Goal: Obtain resource: Download file/media

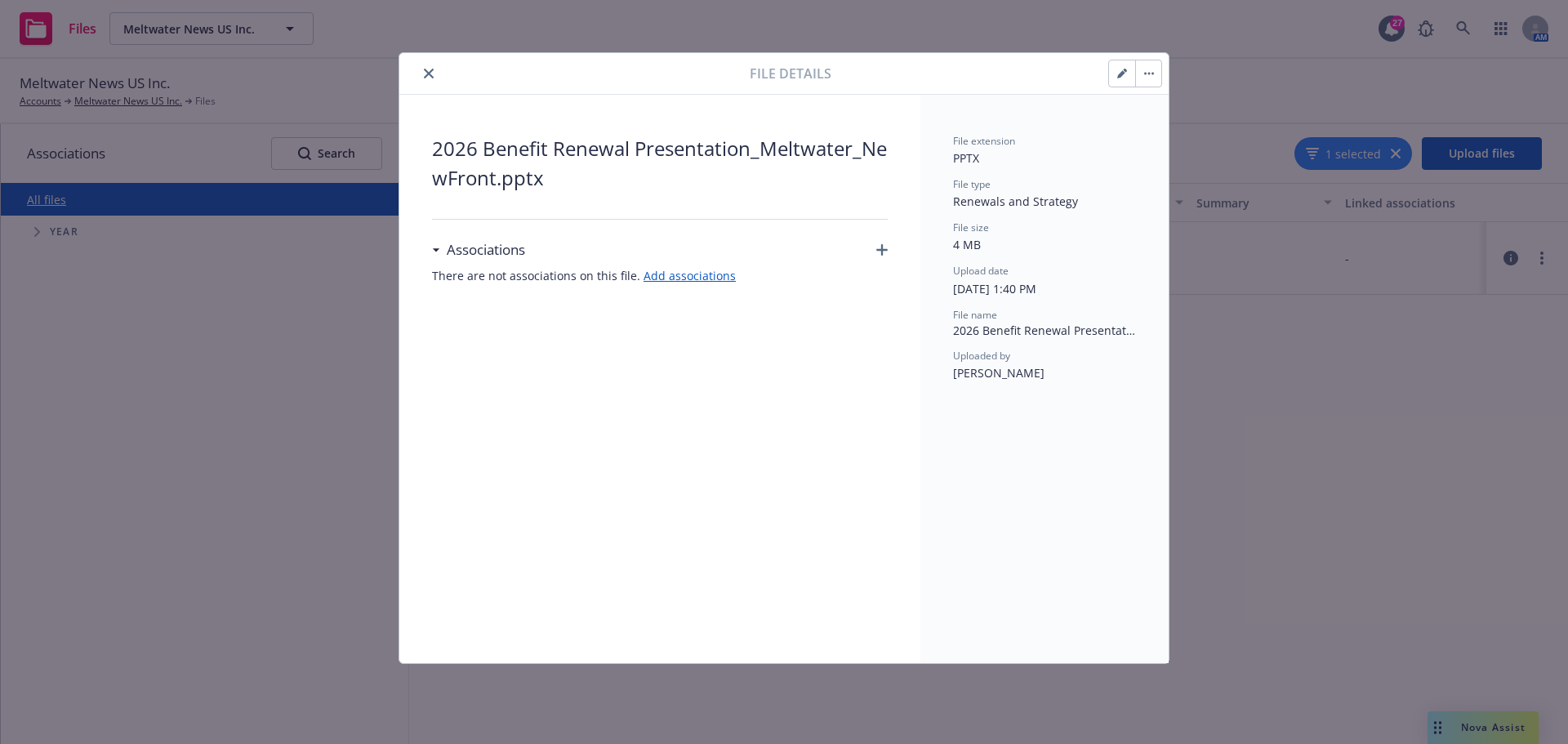
click at [428, 75] on icon "close" at bounding box center [429, 74] width 10 height 10
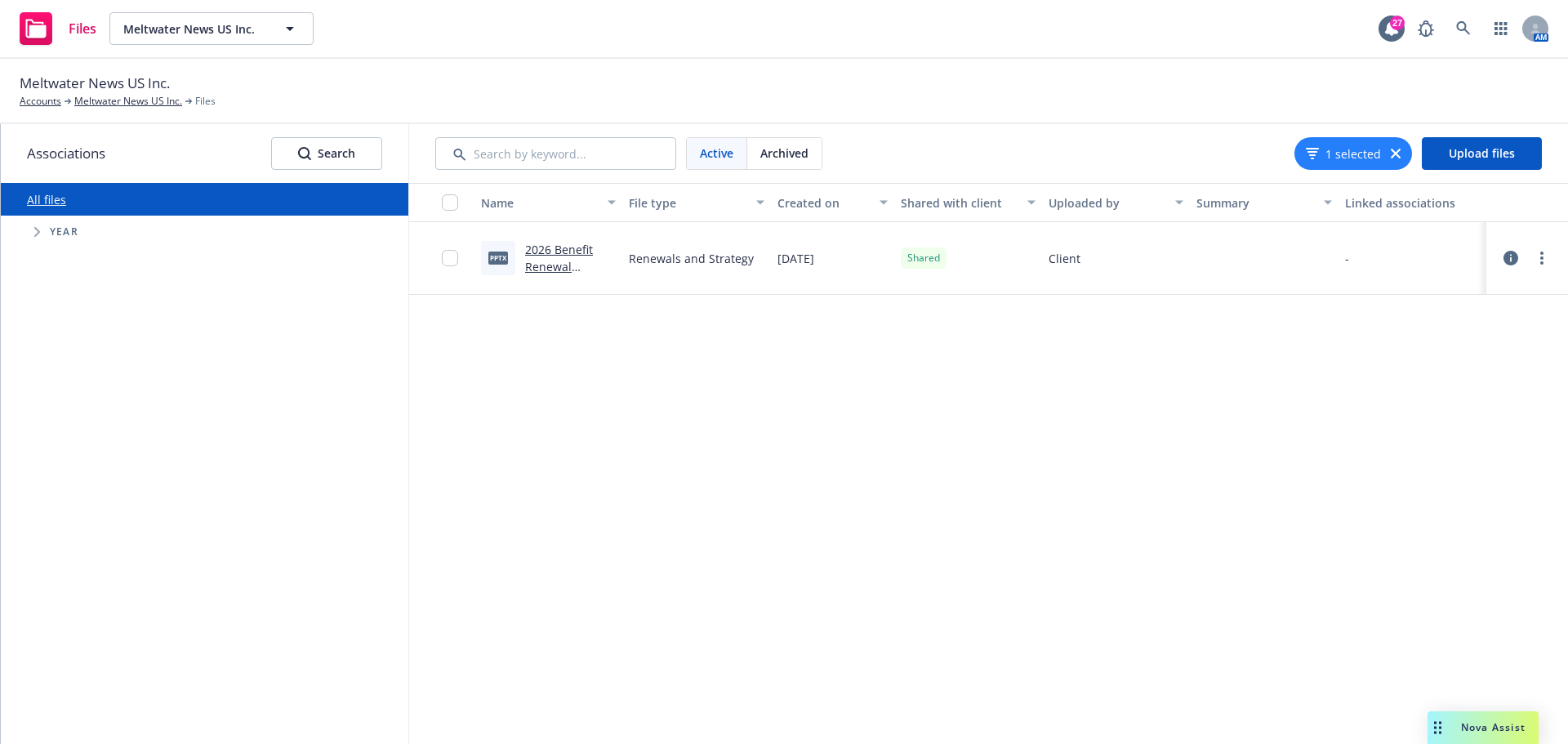
click at [543, 263] on link "2026 Benefit Renewal Presentation_Meltwater_NewFront.pptx" at bounding box center [567, 284] width 85 height 84
